Goal: Task Accomplishment & Management: Complete application form

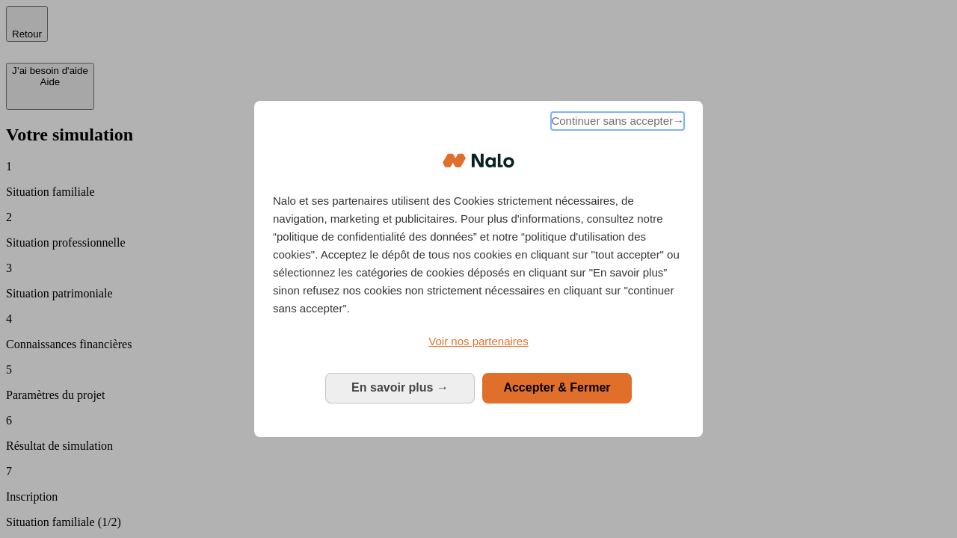
click at [616, 123] on span "Continuer sans accepter →" at bounding box center [617, 121] width 133 height 18
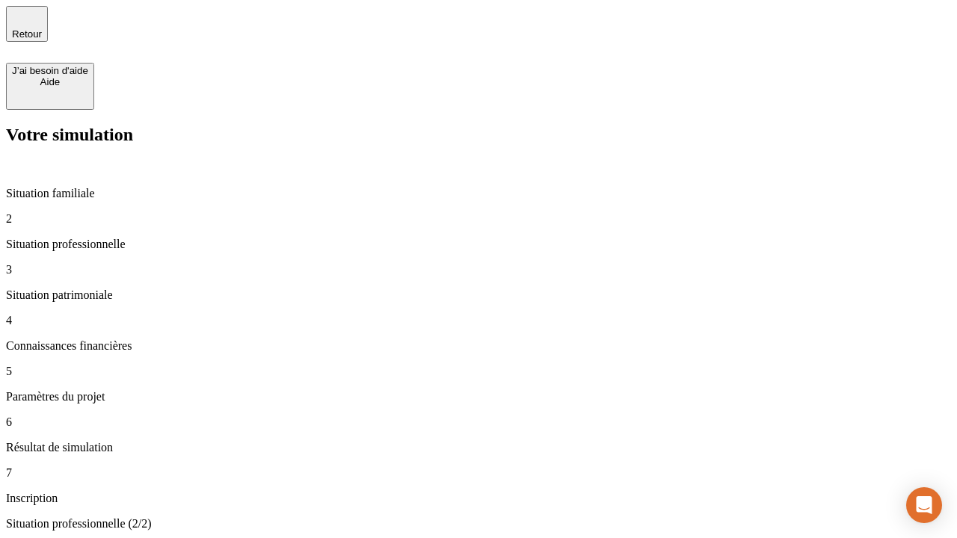
type input "30 000"
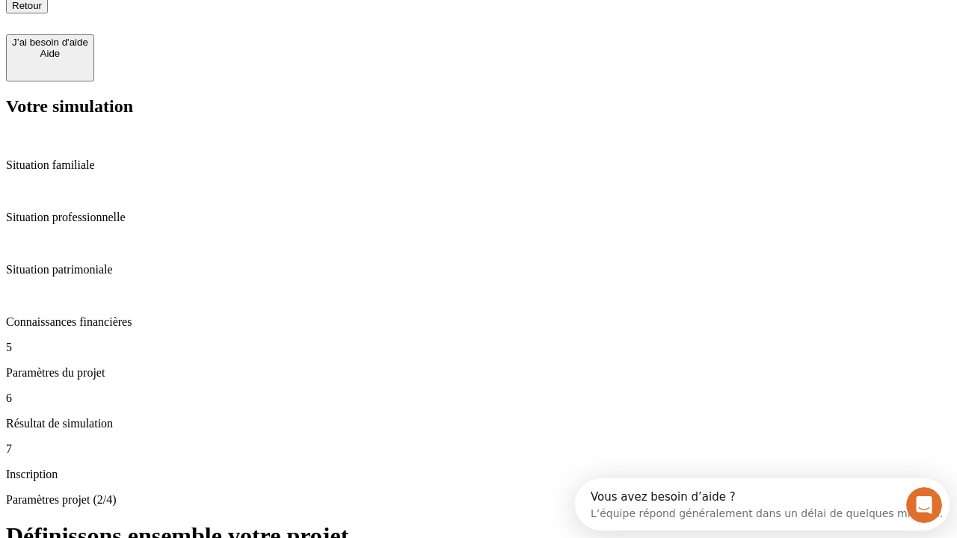
type input "25"
type input "64"
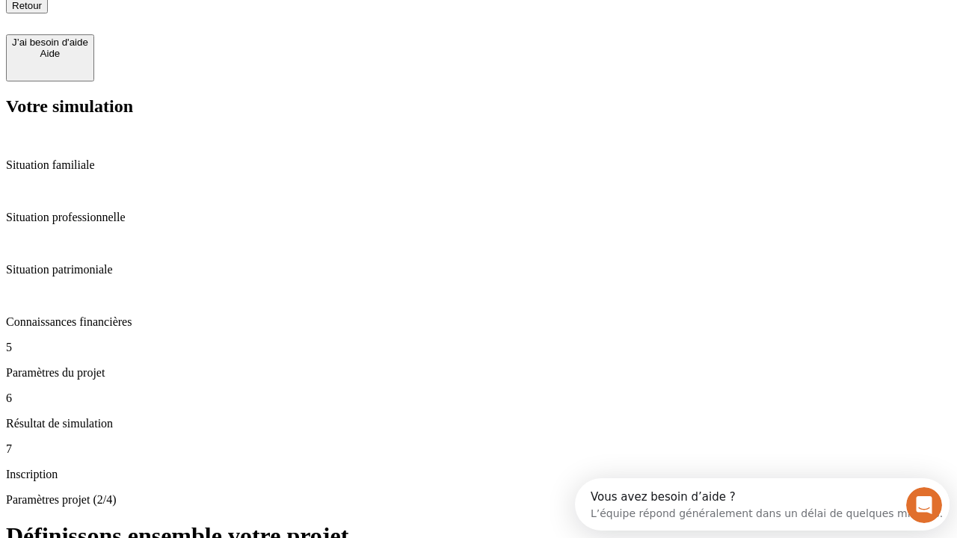
type input "1 000"
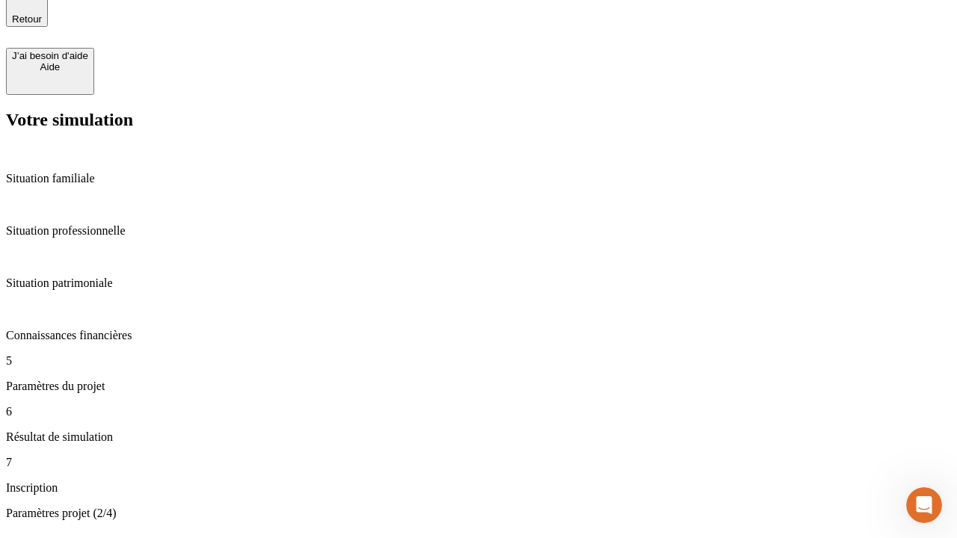
type input "640"
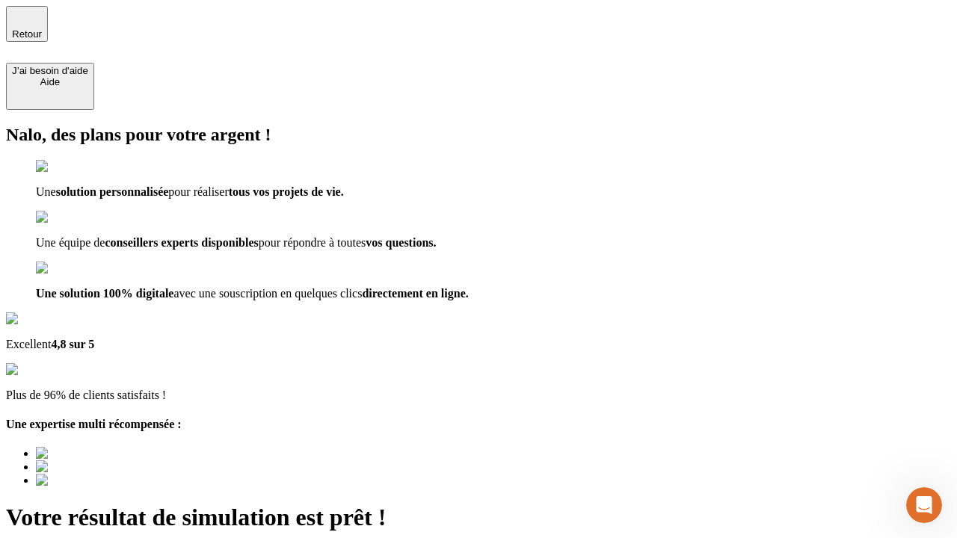
type input "[EMAIL_ADDRESS][PERSON_NAME][DOMAIN_NAME]"
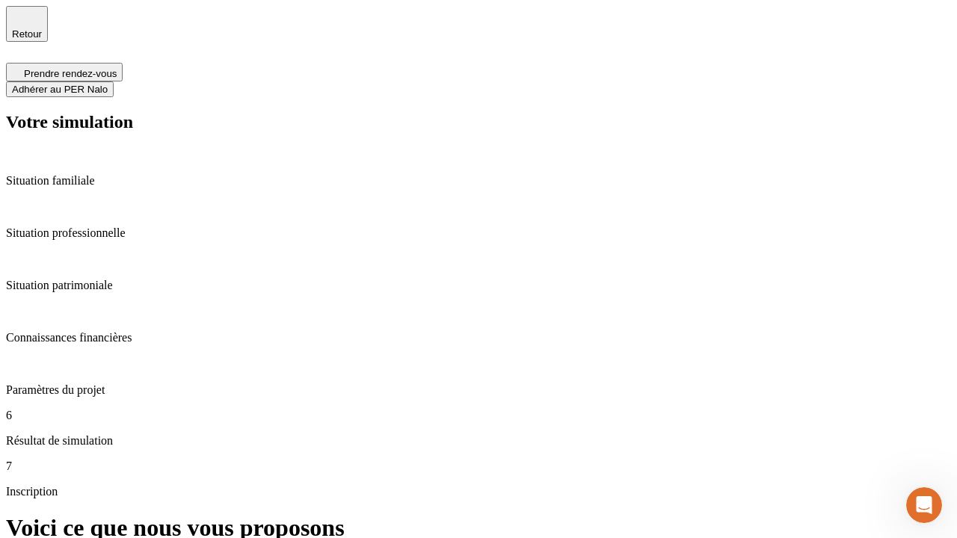
click at [108, 84] on span "Adhérer au PER Nalo" at bounding box center [60, 89] width 96 height 11
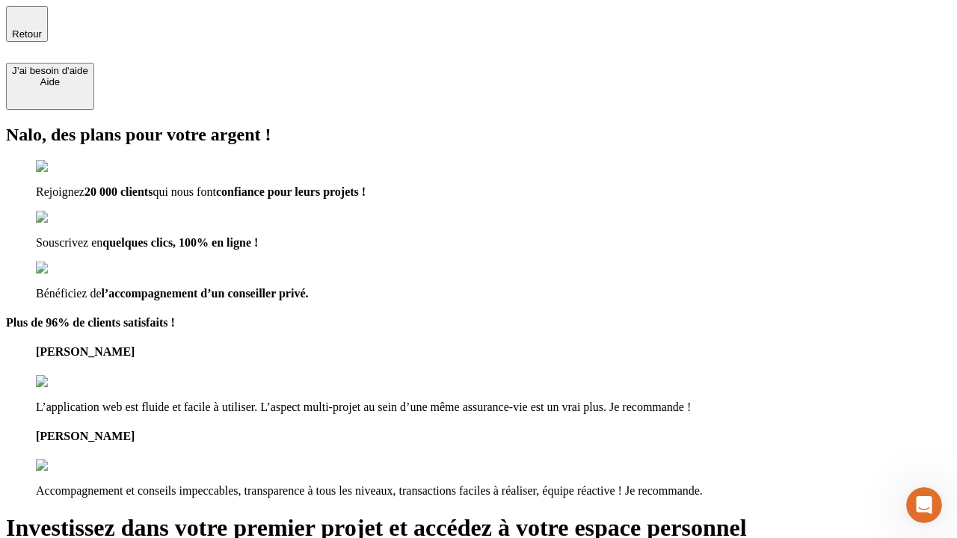
type input "[PERSON_NAME][EMAIL_ADDRESS][DOMAIN_NAME]"
